Goal: Find specific page/section: Find specific page/section

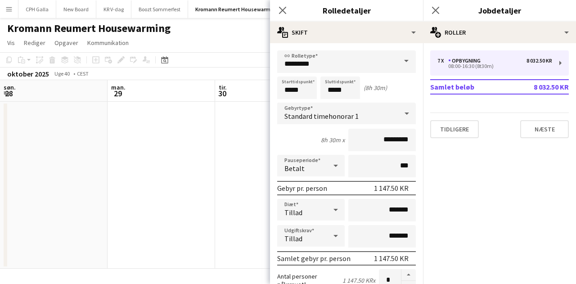
scroll to position [225, 0]
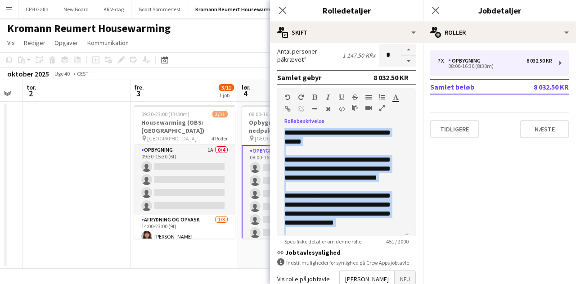
click at [84, 178] on app-date-cell at bounding box center [77, 185] width 108 height 167
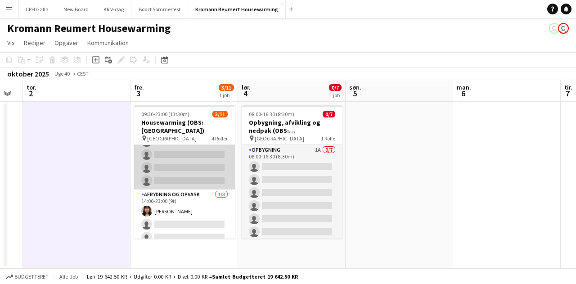
scroll to position [0, 0]
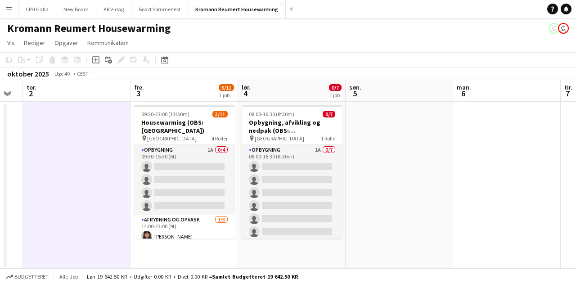
click at [12, 11] on app-icon "Menu" at bounding box center [8, 8] width 7 height 7
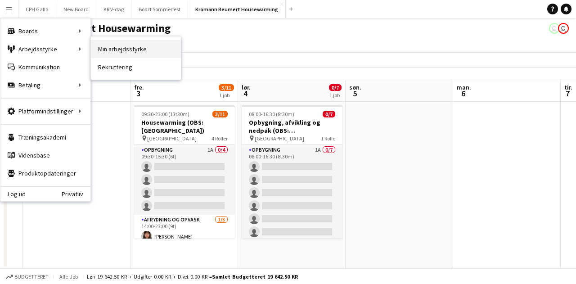
click at [120, 51] on link "Min arbejdsstyrke" at bounding box center [136, 49] width 90 height 18
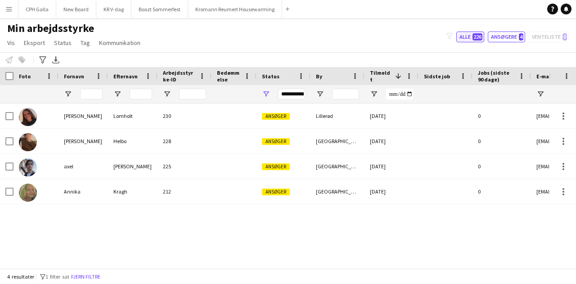
click at [477, 36] on span "226" at bounding box center [478, 36] width 10 height 7
type input "**********"
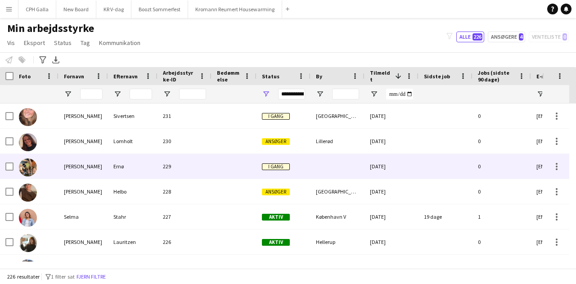
click at [204, 165] on div "229" at bounding box center [185, 166] width 54 height 25
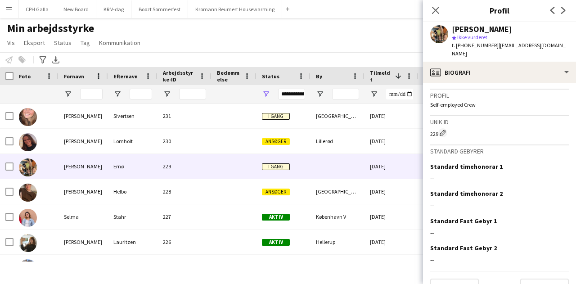
scroll to position [378, 0]
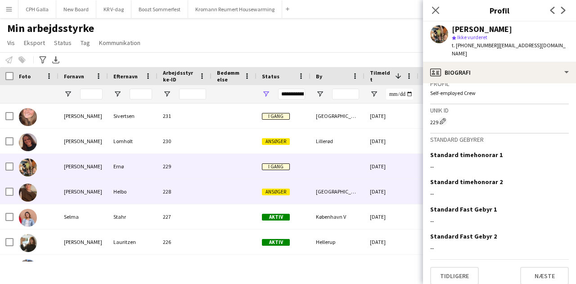
click at [185, 198] on div "228" at bounding box center [185, 191] width 54 height 25
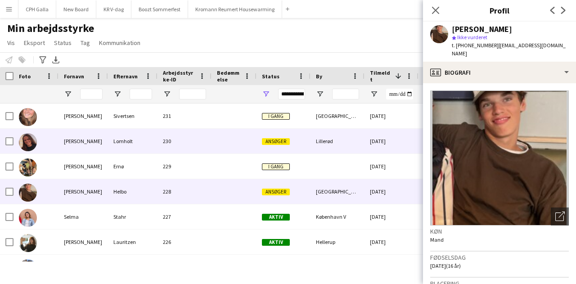
click at [200, 142] on div "230" at bounding box center [185, 141] width 54 height 25
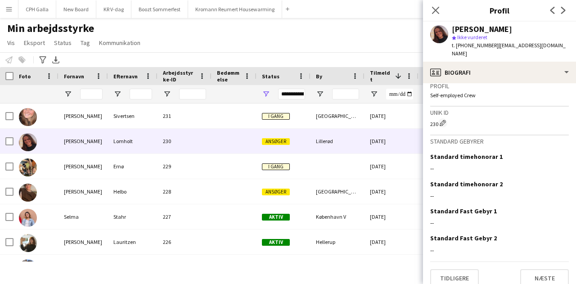
scroll to position [444, 0]
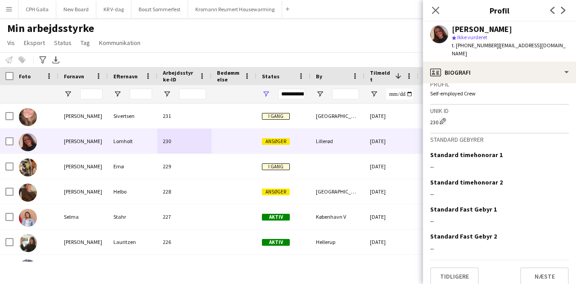
click at [272, 39] on div "Min arbejdsstyrke Vis Visninger Standardvisning Ny visning Opdater visning Slet…" at bounding box center [288, 37] width 576 height 31
